Goal: Feedback & Contribution: Leave review/rating

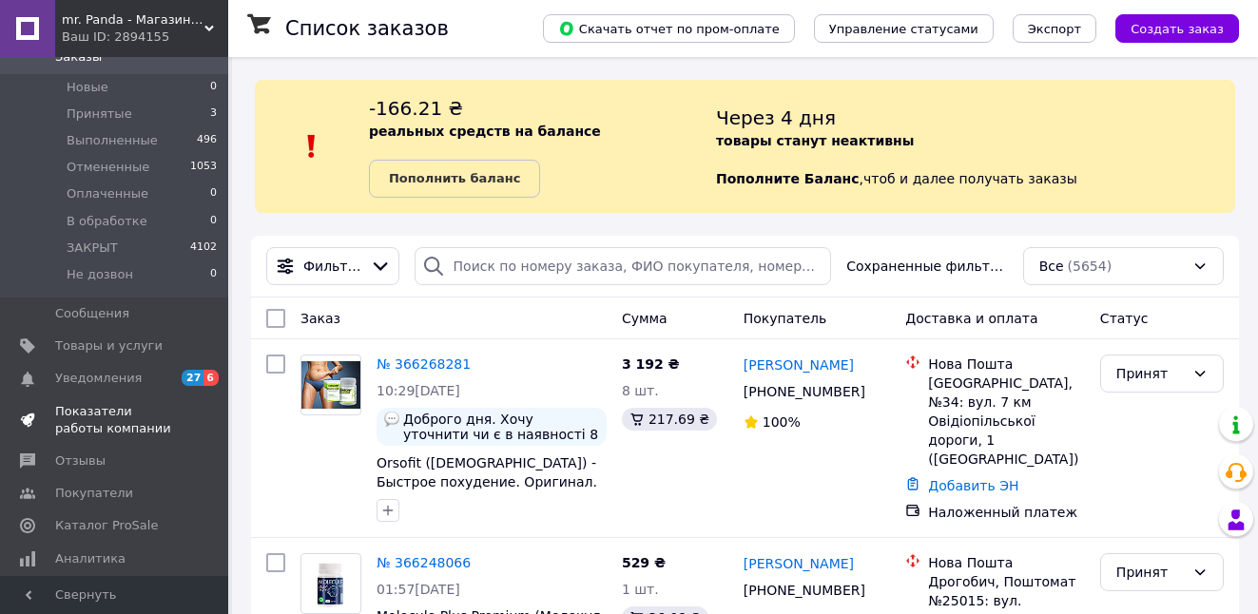
click at [87, 414] on span "Показатели работы компании" at bounding box center [115, 420] width 121 height 34
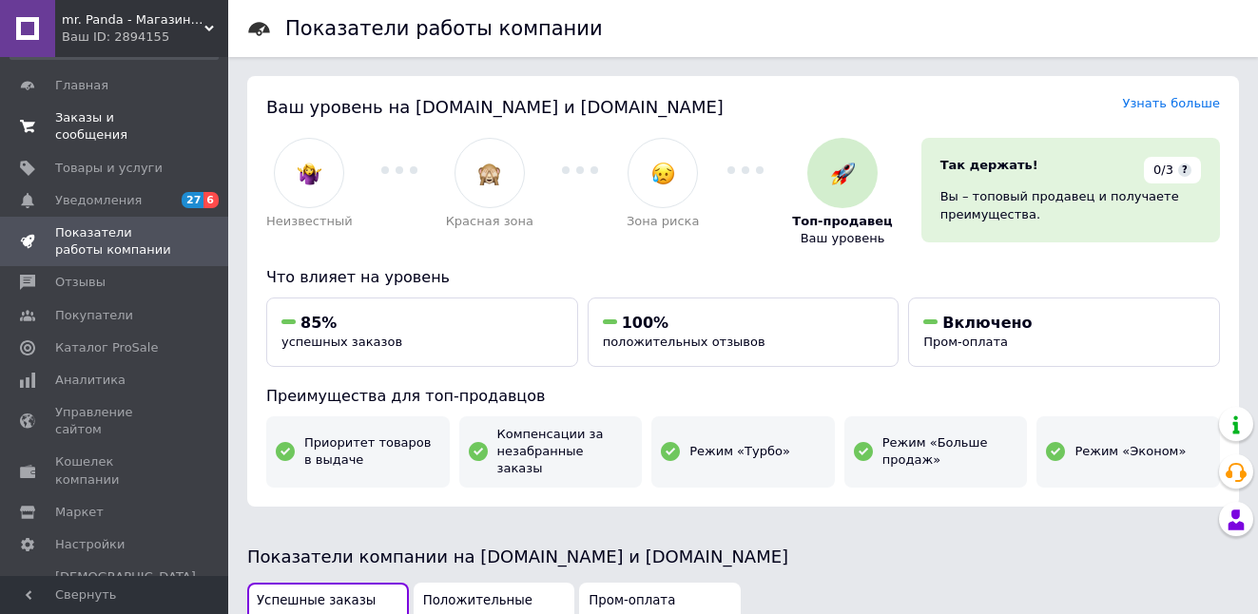
click at [83, 130] on span "Заказы и сообщения" at bounding box center [115, 126] width 121 height 34
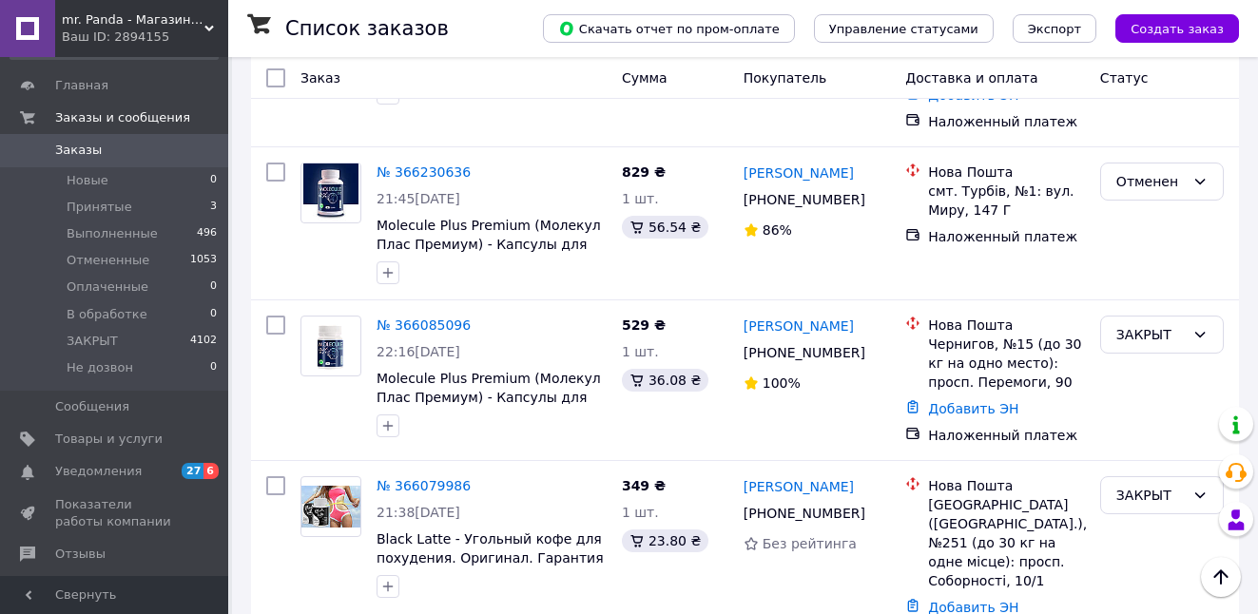
scroll to position [577, 0]
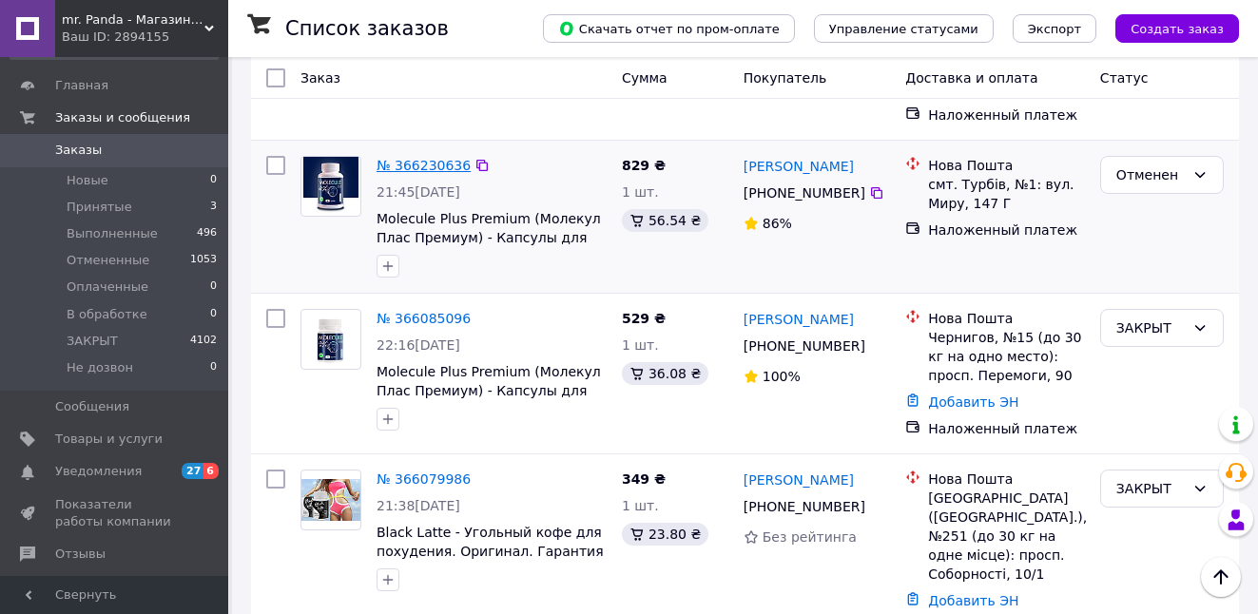
click at [417, 166] on link "№ 366230636" at bounding box center [424, 165] width 94 height 15
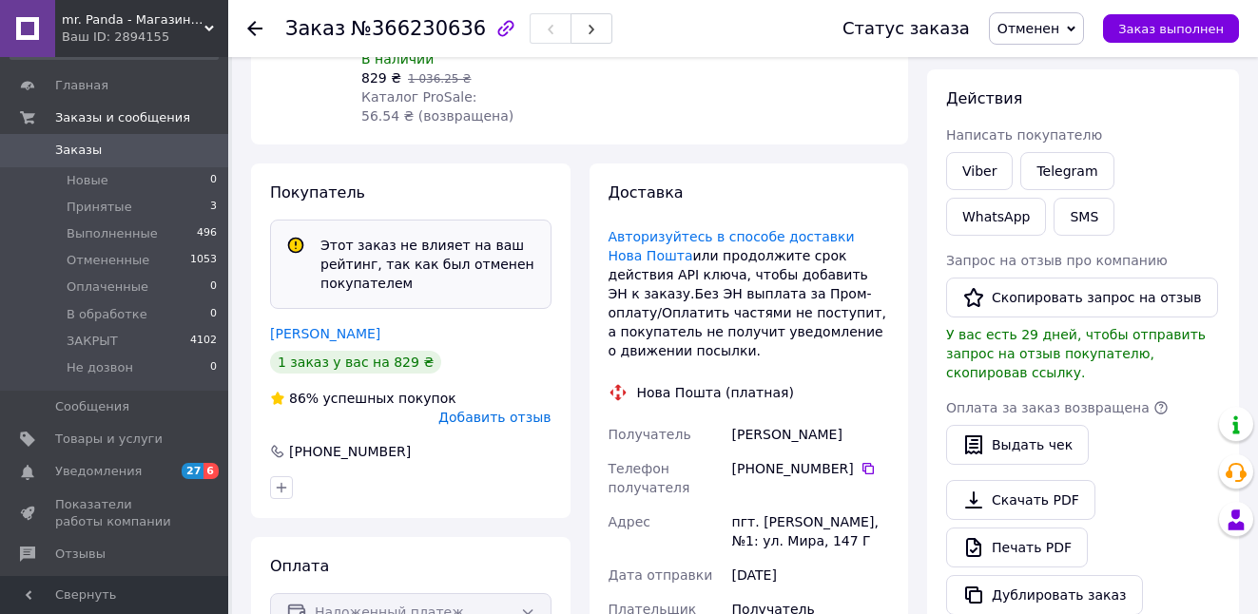
scroll to position [368, 0]
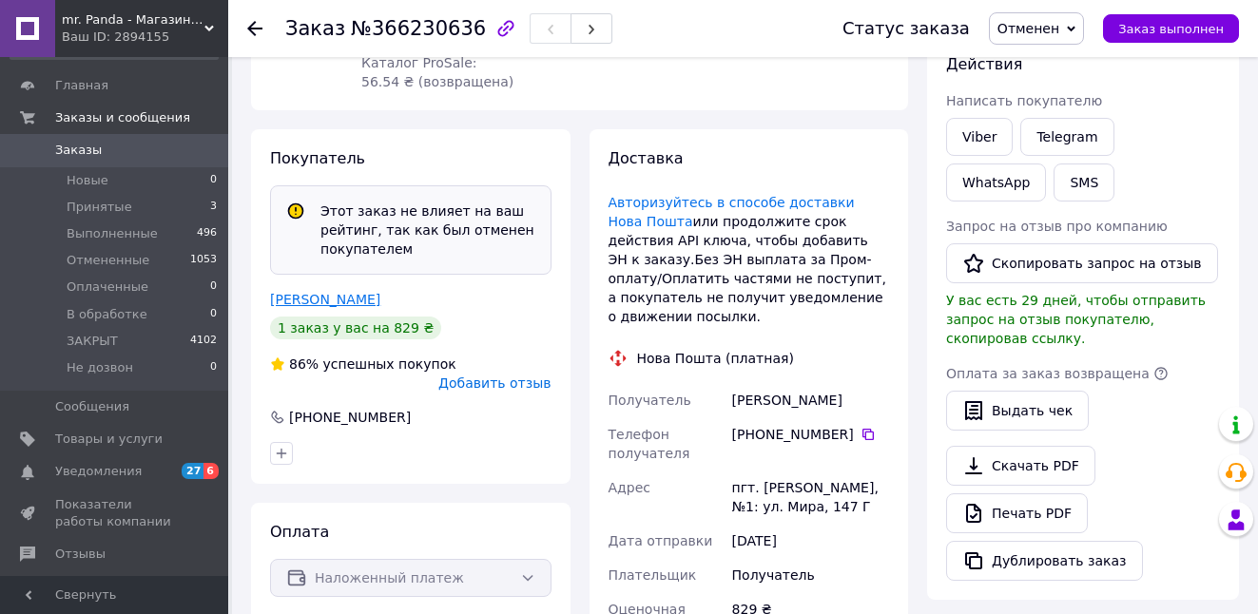
click at [312, 292] on link "котвіцька софія" at bounding box center [325, 299] width 110 height 15
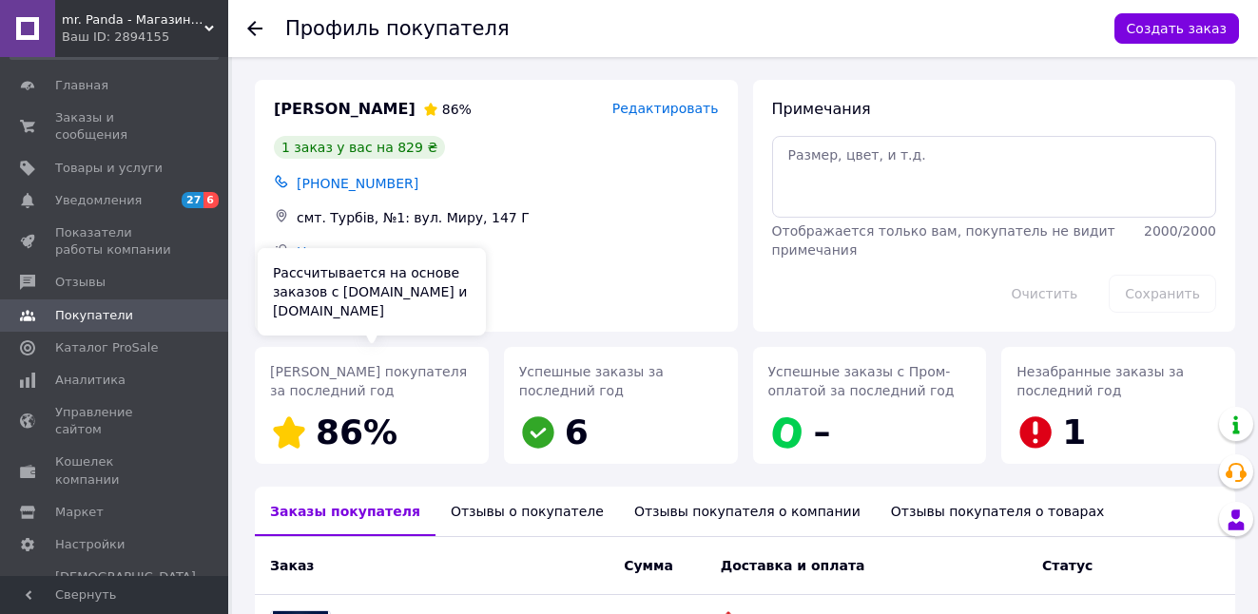
scroll to position [217, 0]
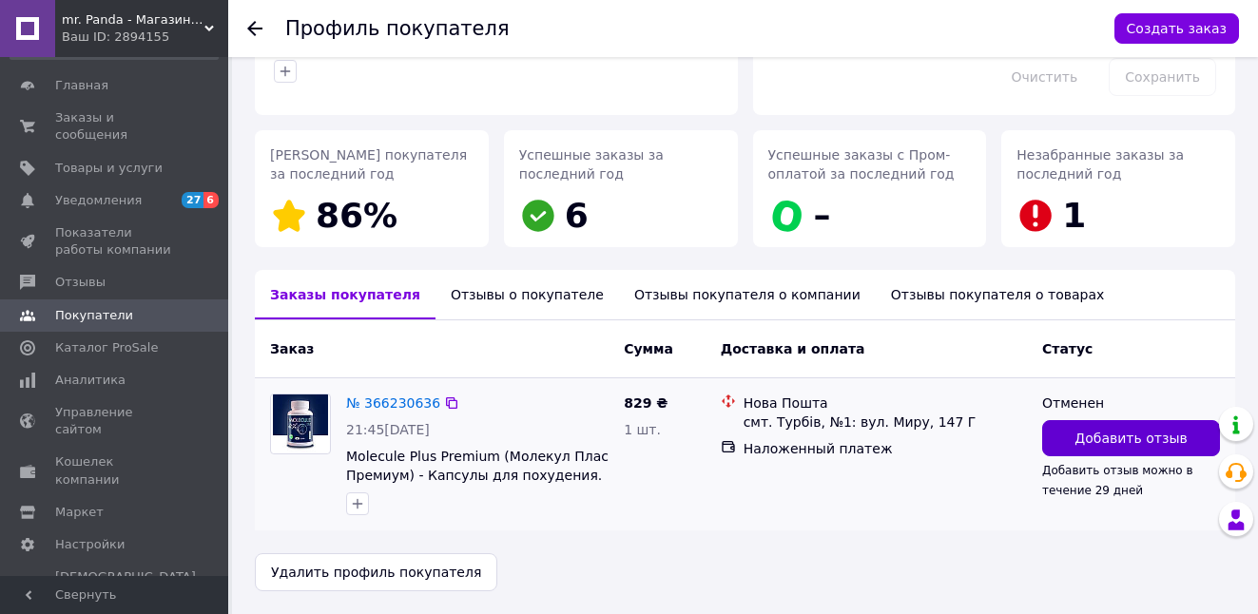
click at [1071, 448] on button "Добавить отзыв" at bounding box center [1131, 438] width 178 height 36
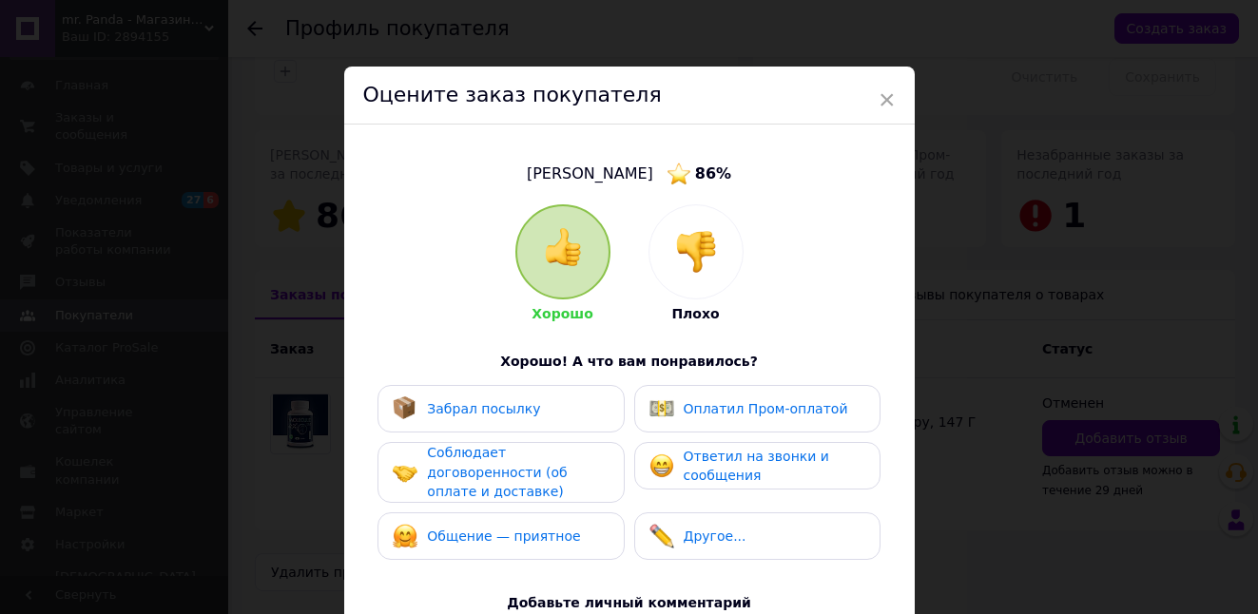
click at [706, 259] on img at bounding box center [696, 252] width 42 height 42
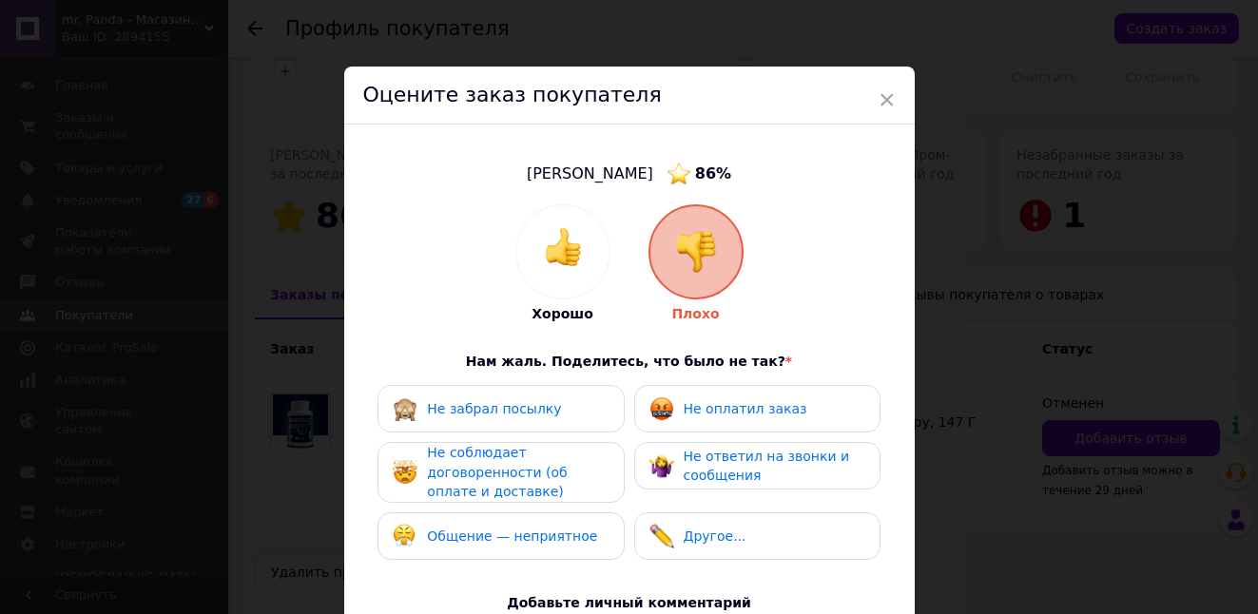
click at [453, 479] on div "Не соблюдает договоренности (об оплате и доставке)" at bounding box center [517, 472] width 181 height 59
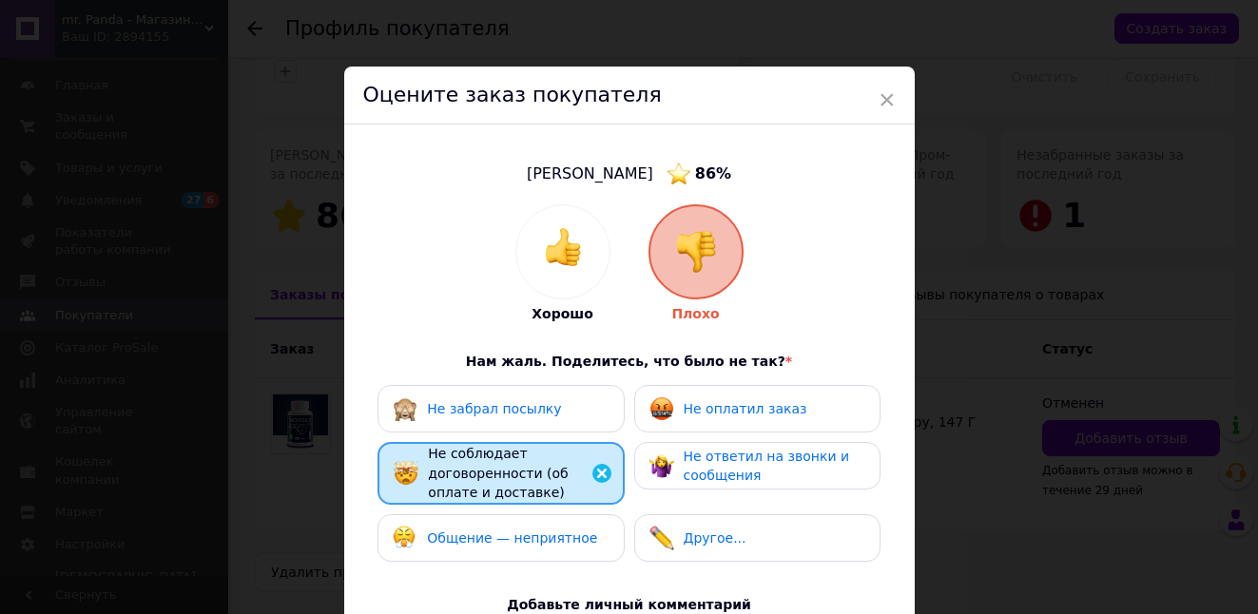
click at [738, 467] on span "Не ответил на звонки и сообщения" at bounding box center [767, 466] width 166 height 35
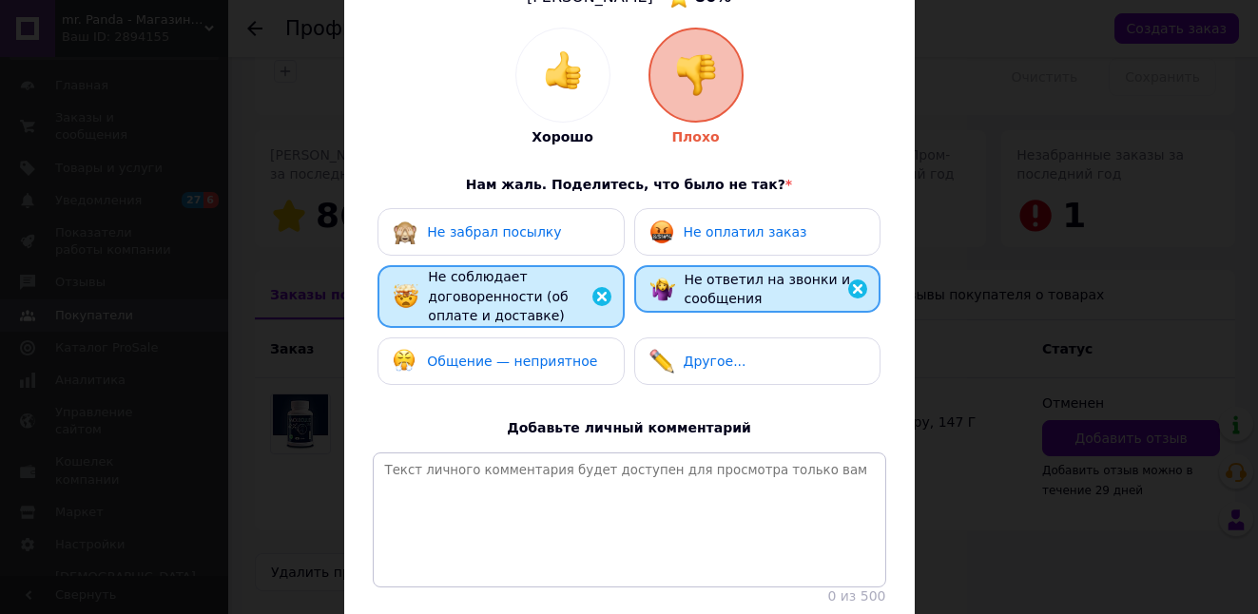
scroll to position [340, 0]
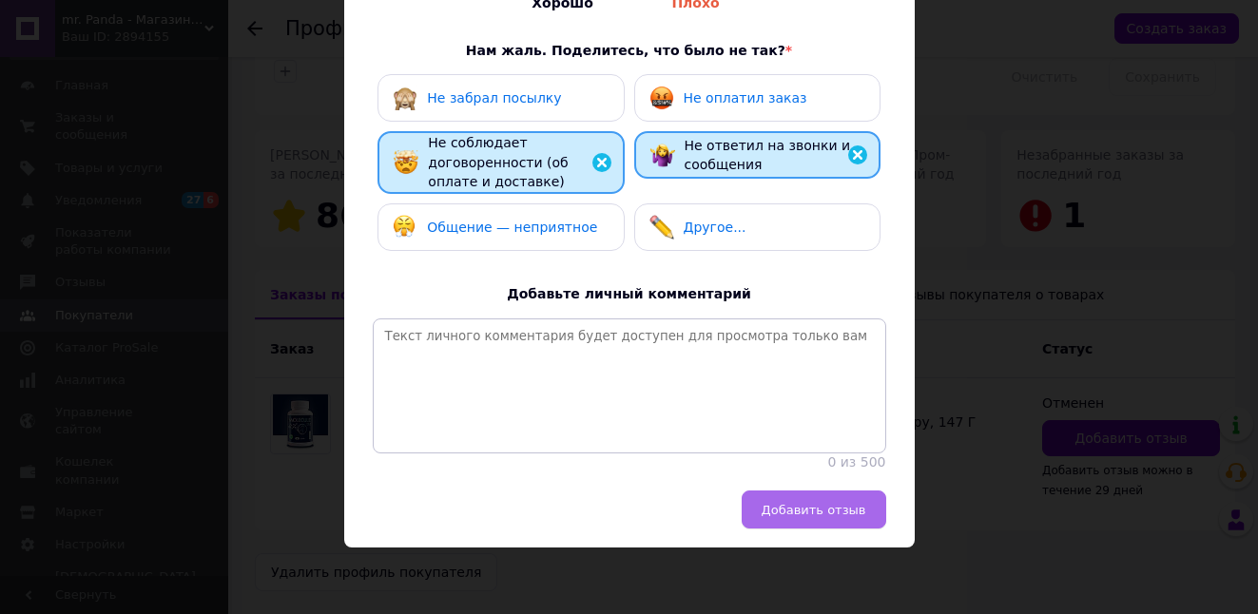
click at [784, 506] on span "Добавить отзыв" at bounding box center [814, 510] width 105 height 14
